Goal: Register for event/course

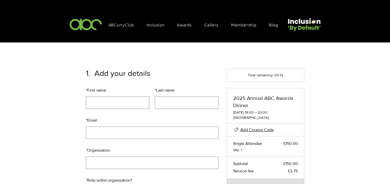
scroll to position [50, 0]
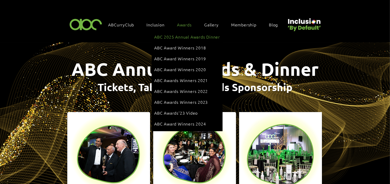
click at [179, 36] on span "ABC 2025 Annual Awards Dinner" at bounding box center [187, 37] width 66 height 6
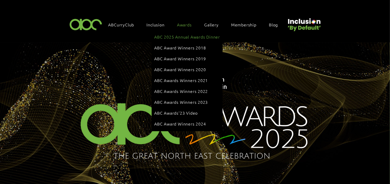
click at [182, 34] on span "ABC 2025 Annual Awards Dinner" at bounding box center [187, 37] width 66 height 6
click at [188, 37] on span "ABC 2025 Annual Awards Dinner" at bounding box center [187, 37] width 66 height 6
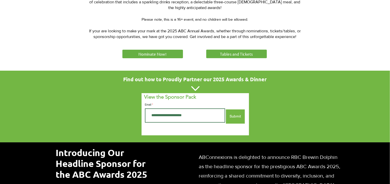
scroll to position [270, 0]
click at [163, 53] on span "Nominate Now!" at bounding box center [153, 53] width 28 height 5
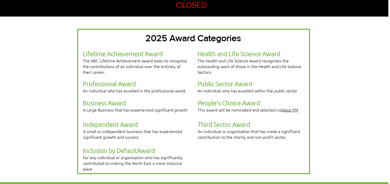
scroll to position [125, 2]
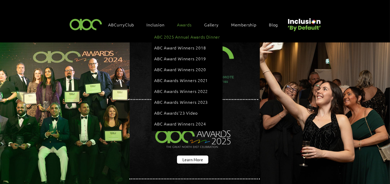
click at [178, 36] on span "ABC 2025 Annual Awards Dinner" at bounding box center [187, 37] width 66 height 6
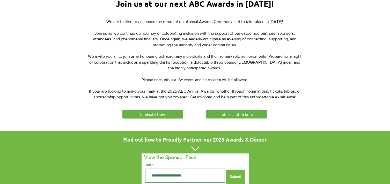
scroll to position [218, 0]
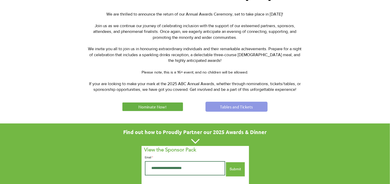
click at [218, 105] on link "Tables and Tickets" at bounding box center [237, 107] width 62 height 10
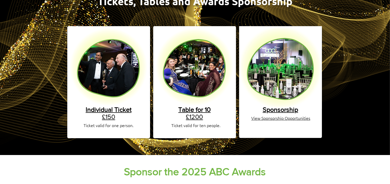
scroll to position [87, 0]
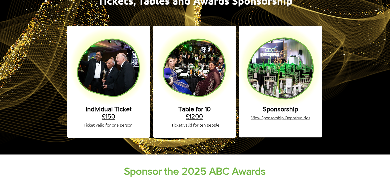
click at [117, 105] on span "Individual Ticket" at bounding box center [109, 108] width 46 height 7
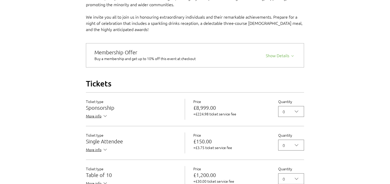
scroll to position [435, 0]
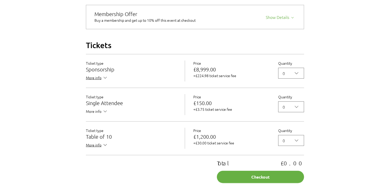
click at [95, 115] on span "More info" at bounding box center [97, 112] width 22 height 6
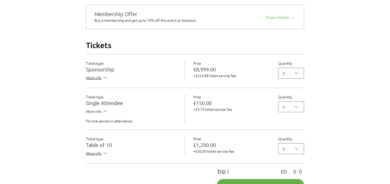
click at [93, 115] on span "More info" at bounding box center [97, 112] width 22 height 6
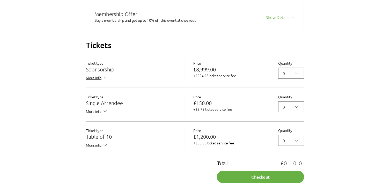
click at [95, 115] on span "More info" at bounding box center [97, 112] width 22 height 6
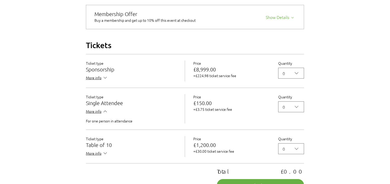
click at [99, 106] on h3 "Single Attendee" at bounding box center [131, 102] width 91 height 5
click at [94, 115] on span "More info" at bounding box center [97, 112] width 22 height 6
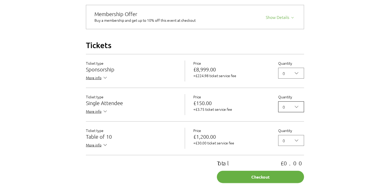
click at [294, 110] on icon "2025 Annual ABC Awards Dinner" at bounding box center [297, 107] width 6 height 6
click at [284, 49] on span "1" at bounding box center [291, 46] width 19 height 6
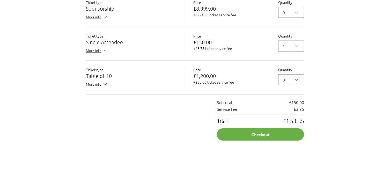
scroll to position [498, 0]
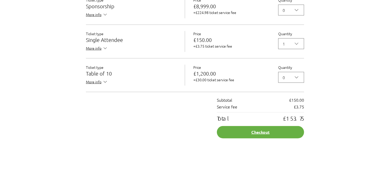
click at [252, 139] on button "Checkout" at bounding box center [260, 132] width 87 height 12
